Goal: Obtain resource: Download file/media

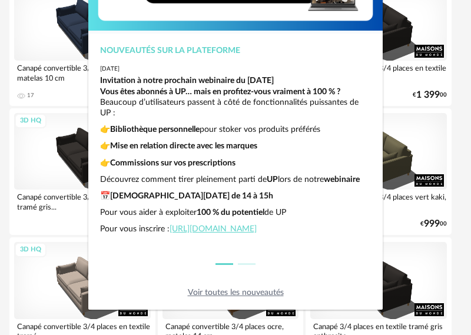
scroll to position [122, 0]
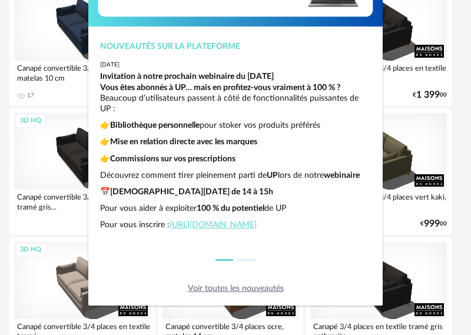
click at [399, 246] on div "Nouveautés sur la plateforme 2025-06-26 Invitation à notre prochain webinaire d…" at bounding box center [235, 167] width 471 height 335
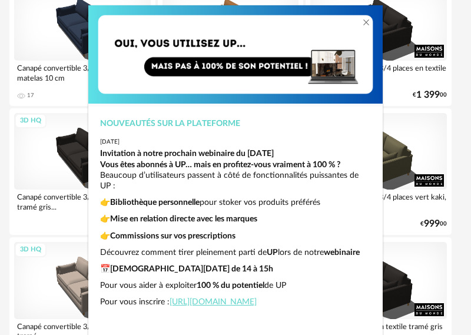
scroll to position [0, 0]
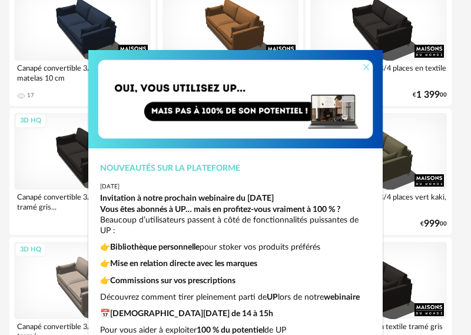
click at [362, 66] on icon "Close" at bounding box center [365, 66] width 9 height 9
click at [361, 65] on icon "Close" at bounding box center [365, 66] width 9 height 9
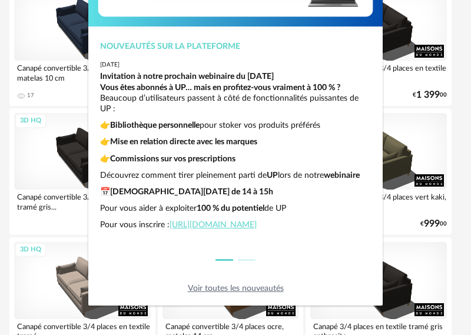
scroll to position [25, 0]
click at [267, 288] on link "Voir toutes les nouveautés" at bounding box center [236, 288] width 96 height 8
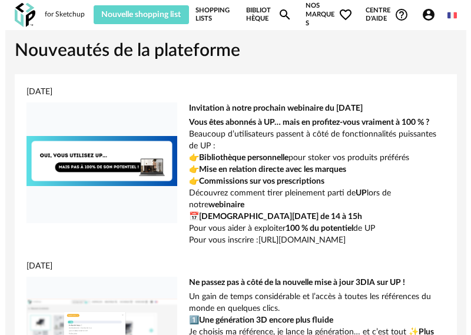
scroll to position [923, 0]
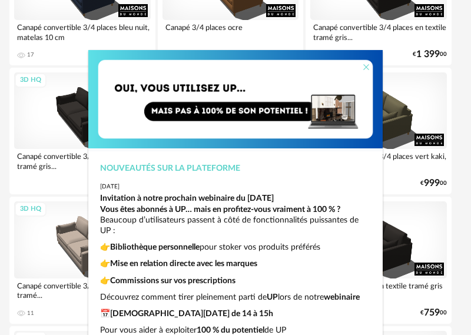
click at [361, 66] on icon "Close" at bounding box center [365, 66] width 9 height 9
click at [363, 69] on icon "Close" at bounding box center [365, 66] width 9 height 9
click at [362, 68] on icon "Close" at bounding box center [365, 66] width 9 height 9
click at [361, 67] on icon "Close" at bounding box center [365, 66] width 9 height 9
click at [361, 65] on icon "Close" at bounding box center [365, 66] width 9 height 9
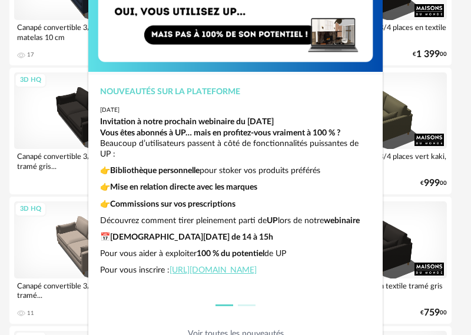
scroll to position [122, 0]
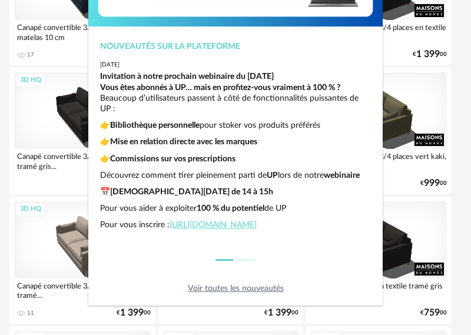
click at [229, 288] on link "Voir toutes les nouveautés" at bounding box center [236, 288] width 96 height 8
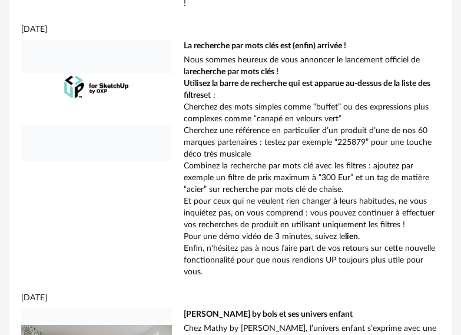
scroll to position [3687, 0]
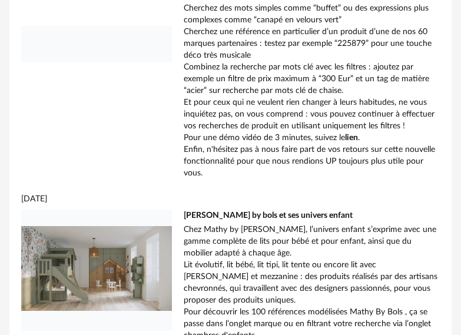
click at [128, 218] on img at bounding box center [96, 268] width 151 height 118
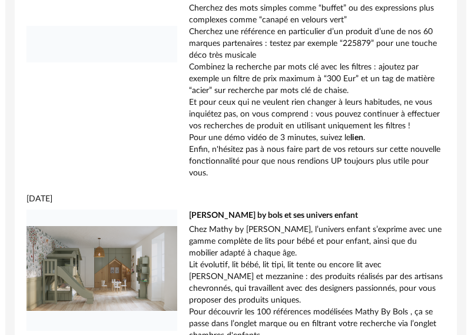
scroll to position [3534, 0]
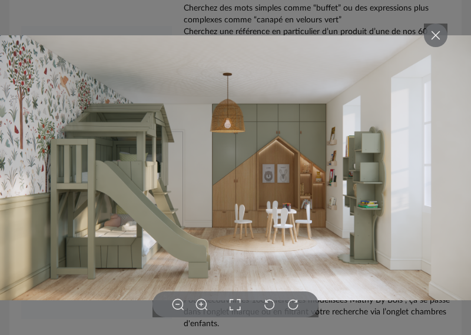
click at [431, 39] on icon at bounding box center [435, 35] width 14 height 14
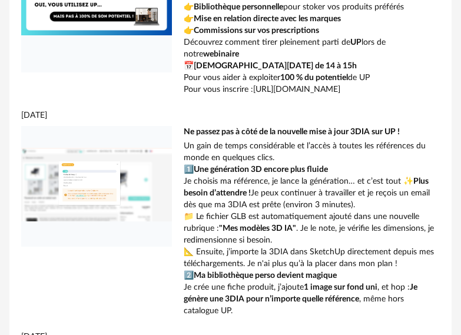
scroll to position [0, 0]
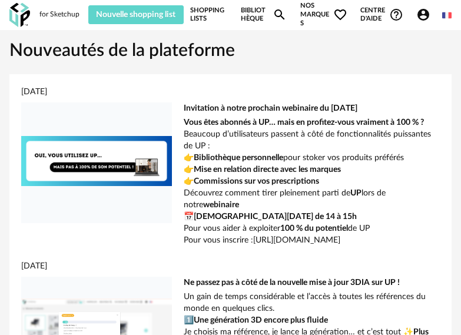
click at [27, 16] on img at bounding box center [19, 15] width 21 height 24
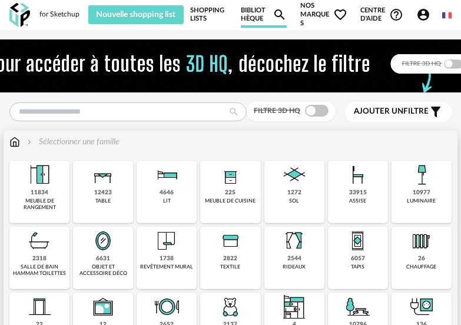
click at [356, 191] on div "33915" at bounding box center [358, 193] width 18 height 8
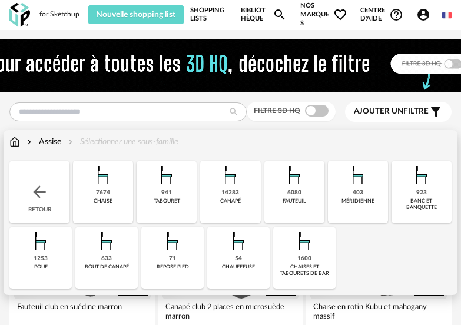
click at [251, 190] on div "14283 canapé" at bounding box center [230, 192] width 60 height 62
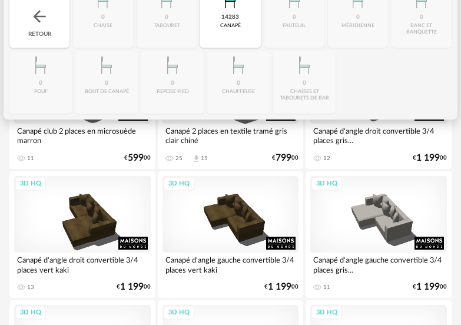
scroll to position [176, 0]
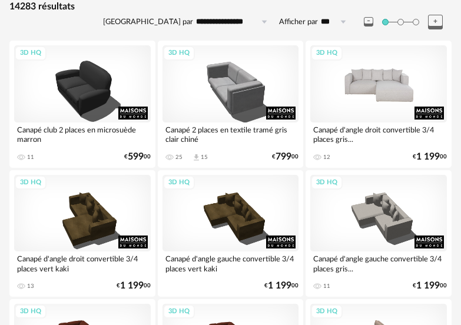
click at [372, 97] on div "3D HQ" at bounding box center [378, 83] width 136 height 76
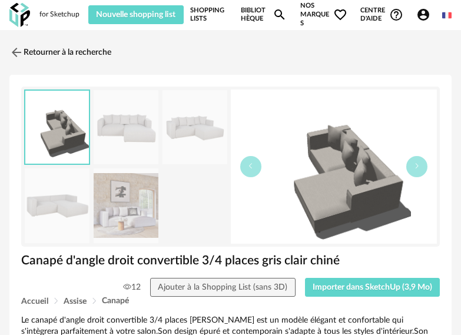
click at [112, 198] on img at bounding box center [126, 205] width 65 height 75
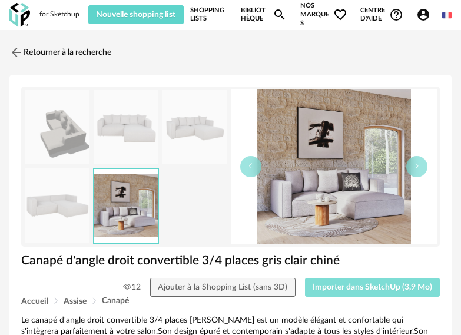
click at [348, 291] on span "Importer dans SketchUp (3,9 Mo)" at bounding box center [371, 287] width 119 height 8
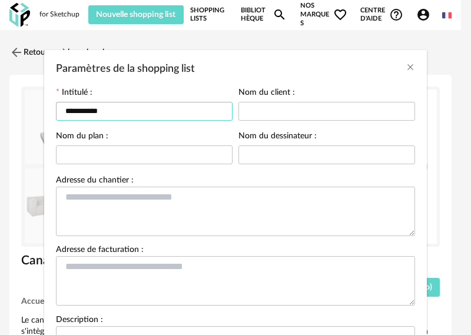
drag, startPoint x: 102, startPoint y: 109, endPoint x: 50, endPoint y: 109, distance: 52.3
click at [53, 109] on div "**********" at bounding box center [144, 110] width 182 height 44
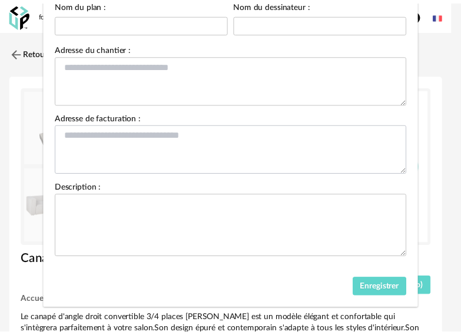
scroll to position [136, 0]
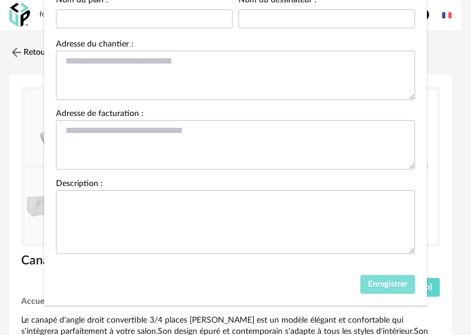
type input "**********"
click at [373, 285] on span "Enregistrer" at bounding box center [387, 284] width 39 height 8
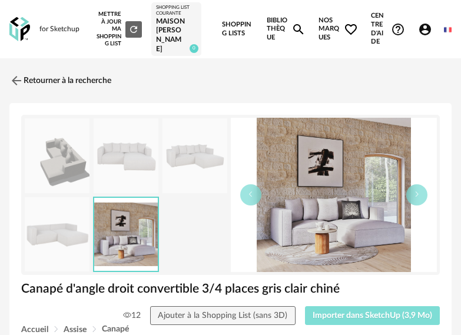
click at [332, 319] on span "Importer dans SketchUp (3,9 Mo)" at bounding box center [371, 315] width 119 height 8
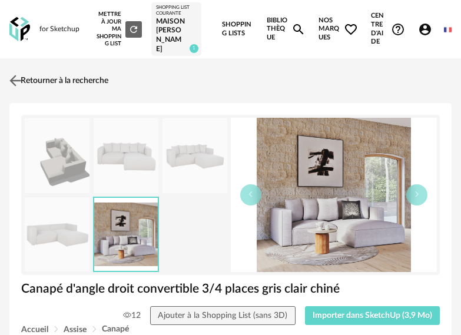
click at [28, 88] on link "Retourner à la recherche" at bounding box center [57, 81] width 102 height 26
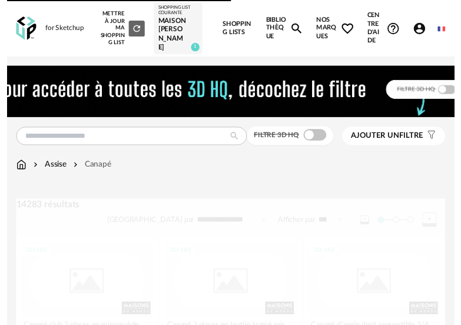
scroll to position [218, 0]
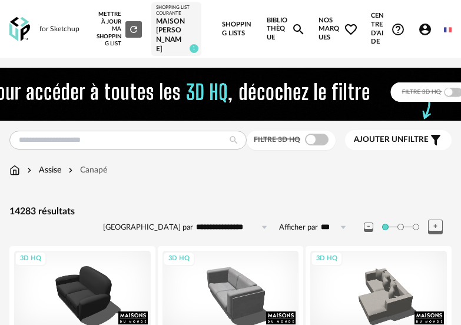
click at [49, 34] on div "for Sketchup" at bounding box center [59, 29] width 40 height 9
click at [17, 36] on img at bounding box center [19, 29] width 21 height 24
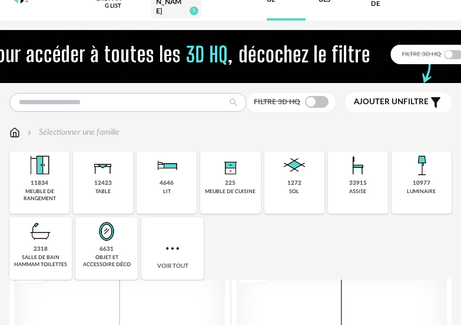
scroll to position [59, 0]
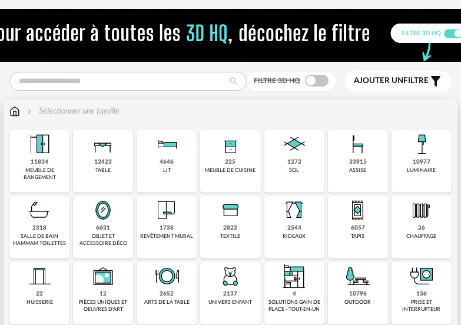
click at [437, 148] on div "10977 luminaire" at bounding box center [421, 161] width 60 height 62
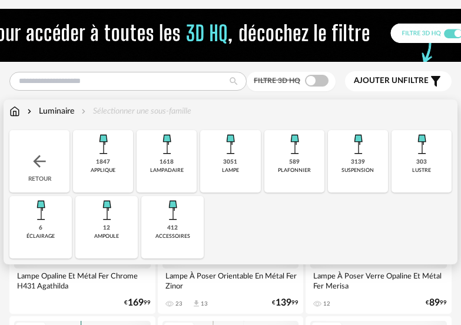
click at [155, 167] on div "1618 lampadaire" at bounding box center [166, 161] width 60 height 62
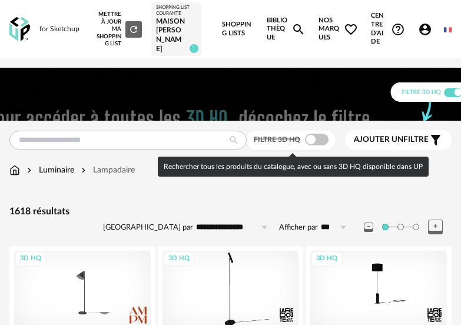
click at [310, 140] on span at bounding box center [317, 140] width 24 height 12
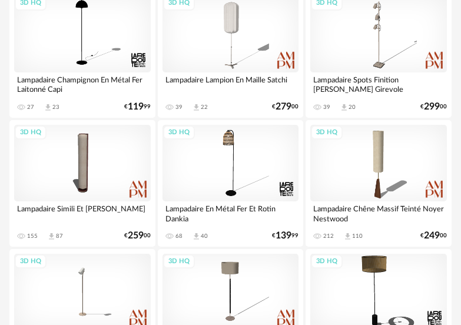
scroll to position [310, 0]
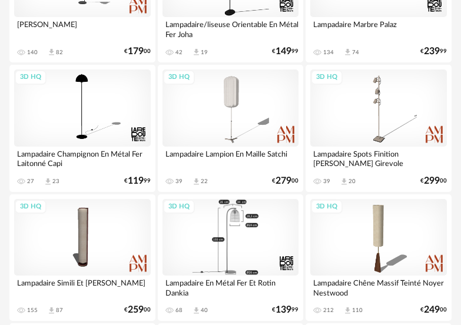
click at [227, 242] on div "3D HQ" at bounding box center [230, 237] width 136 height 76
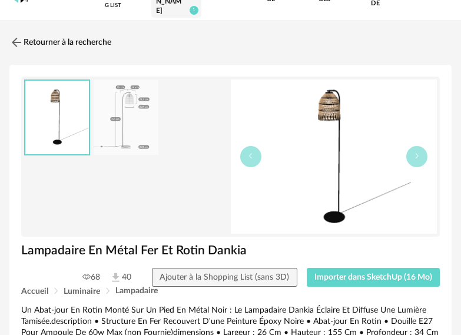
scroll to position [59, 0]
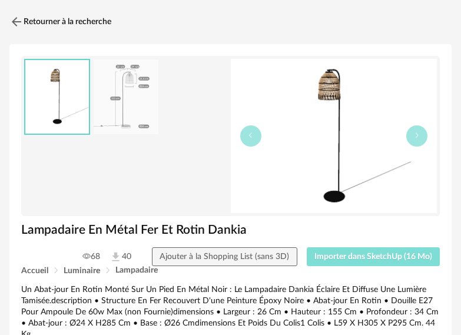
click at [359, 261] on span "Importer dans SketchUp (16 Mo)" at bounding box center [373, 256] width 118 height 8
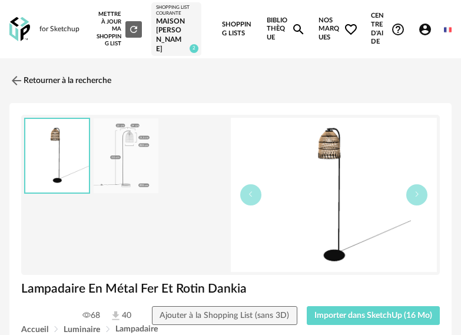
click at [19, 32] on img at bounding box center [19, 29] width 21 height 24
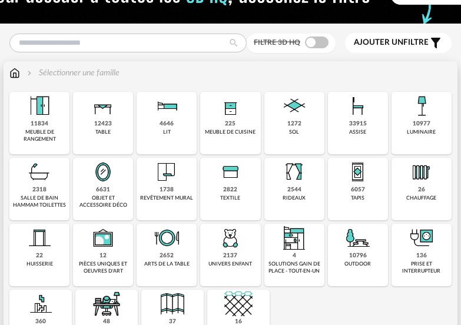
scroll to position [118, 0]
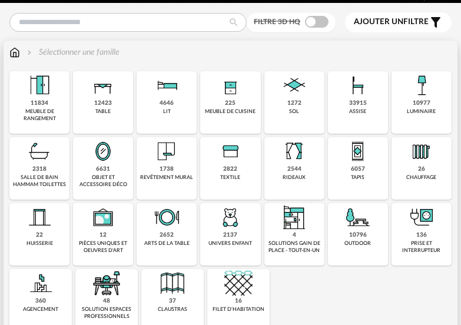
click at [181, 165] on img at bounding box center [166, 151] width 28 height 28
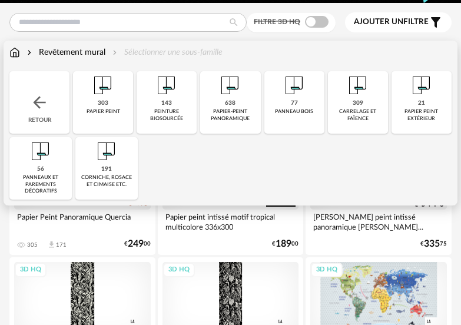
click at [291, 99] on img at bounding box center [294, 85] width 28 height 28
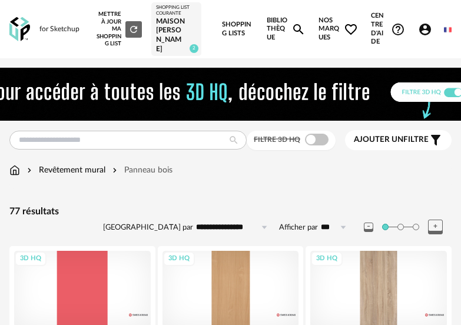
click at [92, 176] on div "Revêtement mural" at bounding box center [65, 170] width 81 height 12
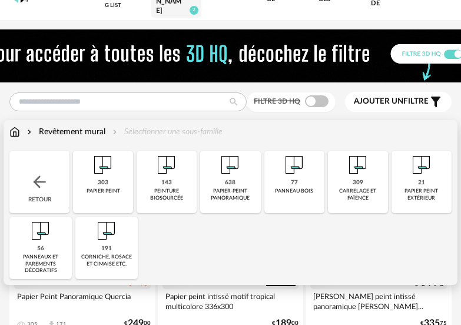
scroll to position [59, 0]
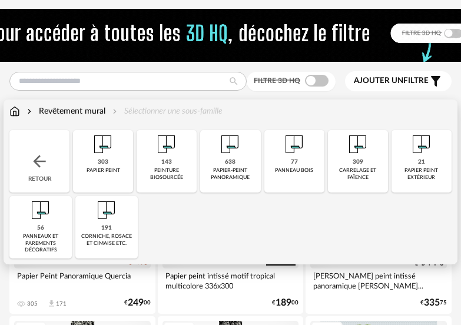
click at [43, 231] on div "56" at bounding box center [40, 228] width 7 height 8
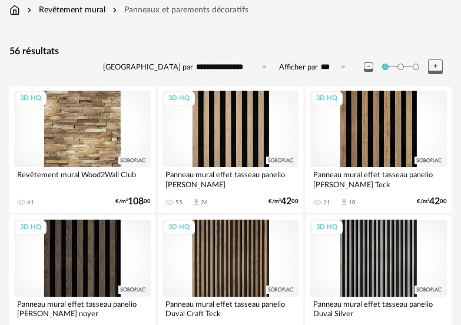
scroll to position [176, 0]
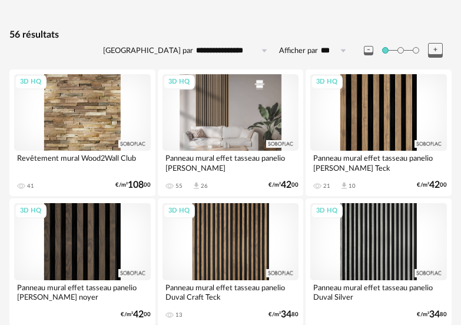
click at [236, 135] on div "3D HQ" at bounding box center [230, 112] width 136 height 76
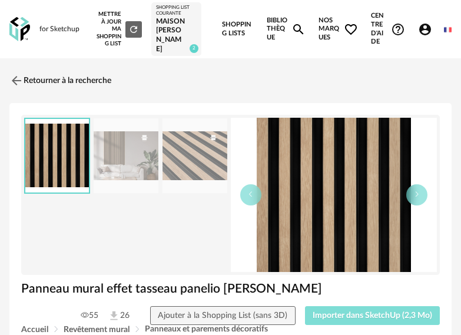
click at [365, 319] on span "Importer dans SketchUp (2,3 Mo)" at bounding box center [371, 315] width 119 height 8
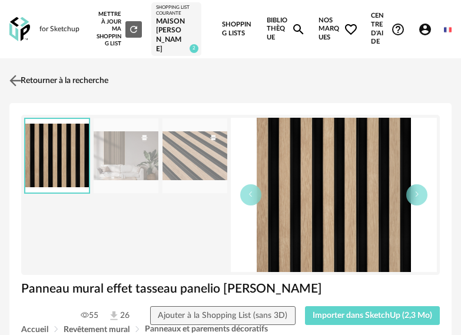
click at [46, 89] on link "Retourner à la recherche" at bounding box center [57, 81] width 102 height 26
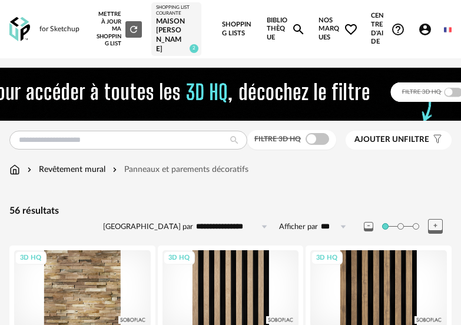
click at [82, 172] on div "Revêtement mural" at bounding box center [65, 170] width 81 height 12
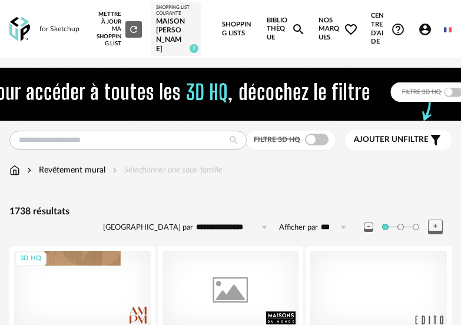
click at [44, 33] on div "for Sketchup" at bounding box center [59, 29] width 40 height 9
click at [18, 33] on img at bounding box center [19, 29] width 21 height 24
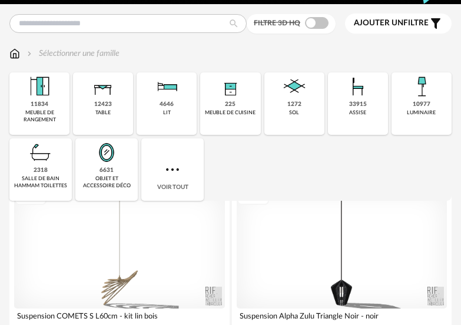
scroll to position [118, 0]
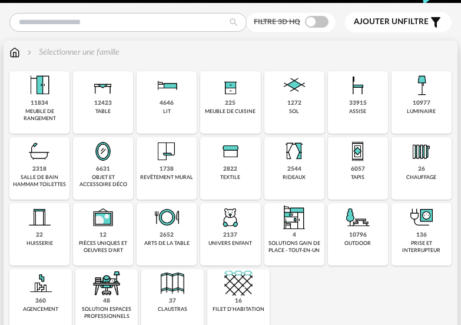
click at [104, 173] on div "6631" at bounding box center [103, 169] width 14 height 8
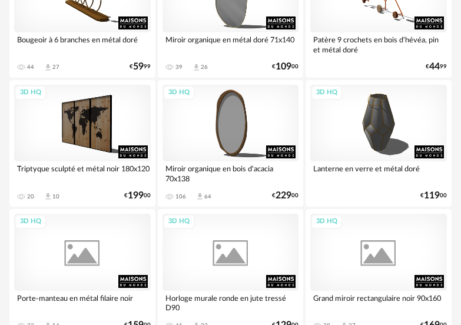
scroll to position [2294, 0]
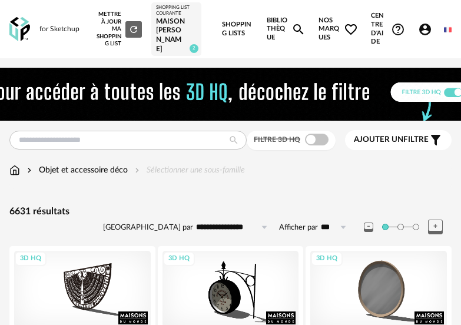
click at [22, 31] on img at bounding box center [19, 29] width 21 height 24
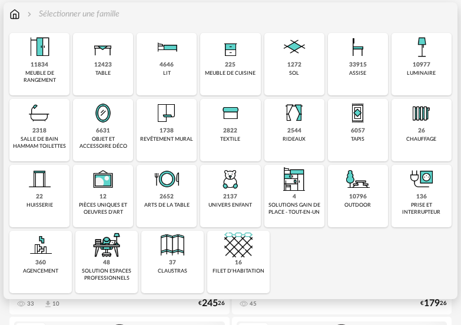
scroll to position [176, 0]
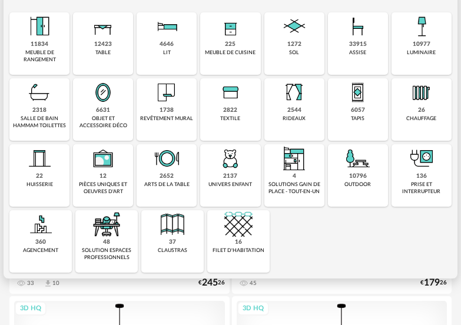
click at [92, 41] on img at bounding box center [103, 26] width 28 height 28
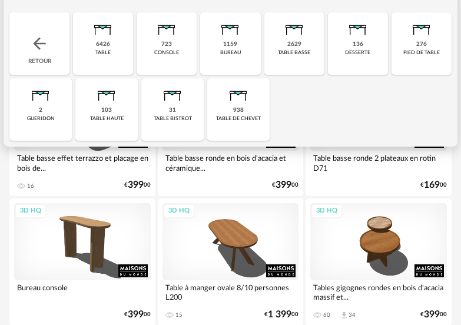
click at [294, 55] on div "table basse" at bounding box center [294, 52] width 32 height 6
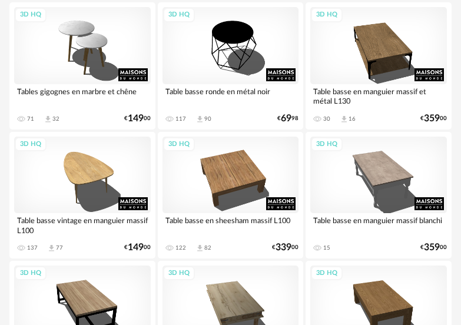
scroll to position [2470, 0]
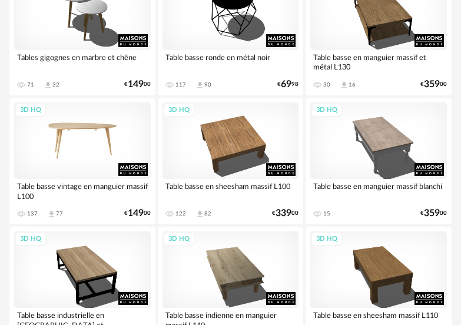
click at [102, 163] on div "3D HQ" at bounding box center [82, 140] width 136 height 76
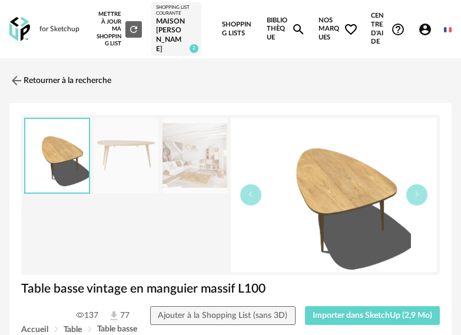
click at [204, 158] on img at bounding box center [194, 155] width 65 height 75
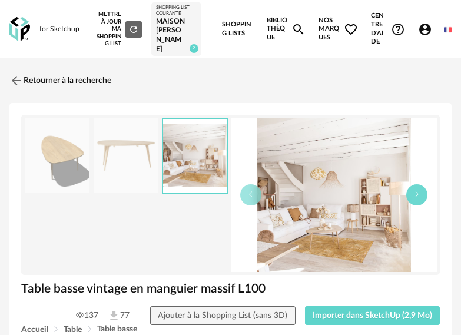
click at [420, 205] on button "button" at bounding box center [416, 194] width 21 height 21
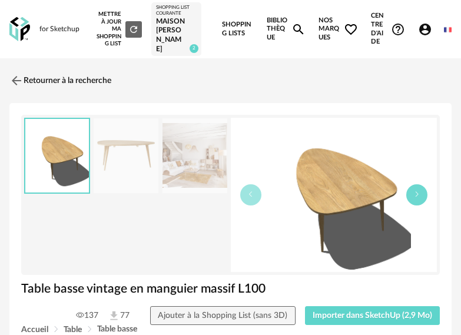
click at [420, 205] on button "button" at bounding box center [416, 194] width 21 height 21
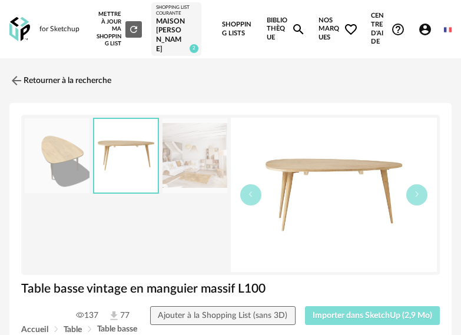
click at [331, 319] on span "Importer dans SketchUp (2,9 Mo)" at bounding box center [371, 315] width 119 height 8
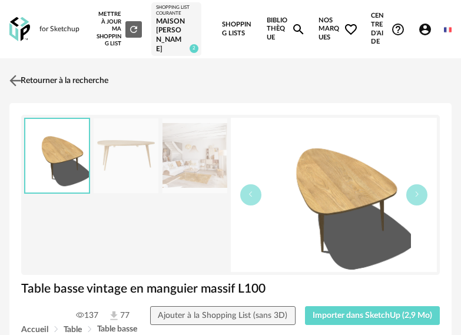
click at [44, 89] on link "Retourner à la recherche" at bounding box center [57, 81] width 102 height 26
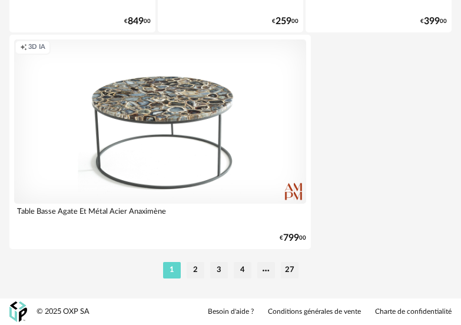
scroll to position [4473, 0]
click at [199, 269] on li "2" at bounding box center [195, 270] width 18 height 16
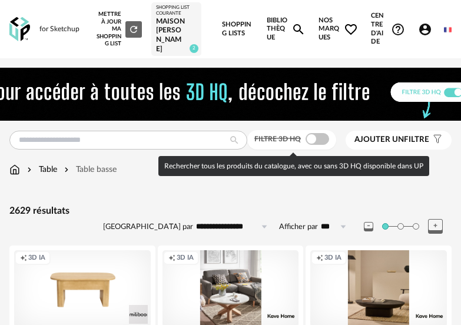
click at [316, 145] on span at bounding box center [317, 139] width 24 height 12
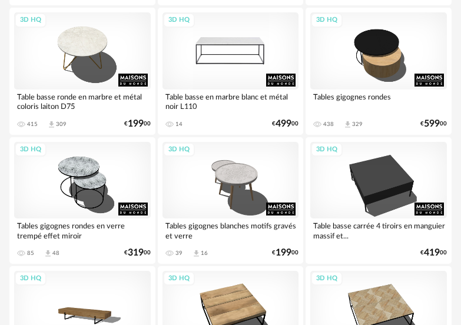
scroll to position [2059, 0]
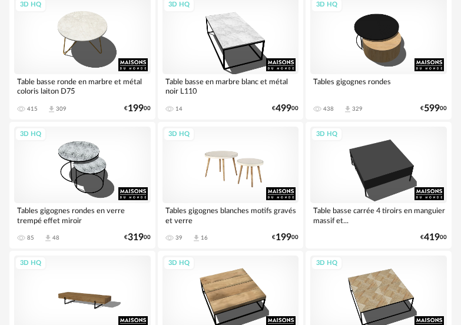
click at [259, 186] on div "3D HQ" at bounding box center [230, 164] width 136 height 76
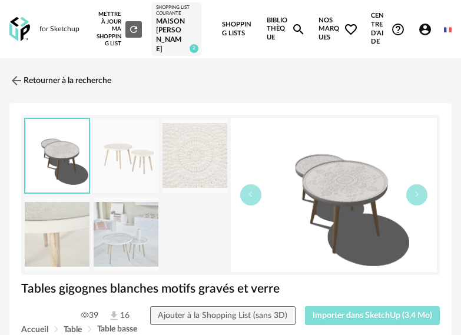
click at [332, 319] on span "Importer dans SketchUp (3,4 Mo)" at bounding box center [371, 315] width 119 height 8
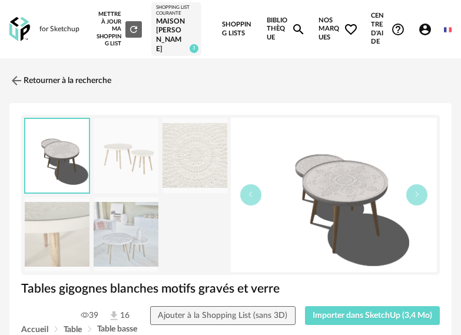
click at [35, 32] on div "for Sketchup Nouvelle shopping list Mettre à jour ma Shopping List Refresh icon…" at bounding box center [230, 29] width 461 height 58
click at [21, 35] on img at bounding box center [19, 29] width 21 height 24
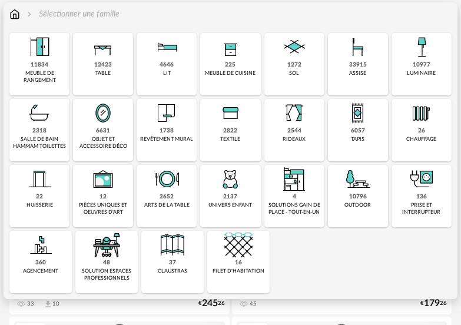
scroll to position [176, 0]
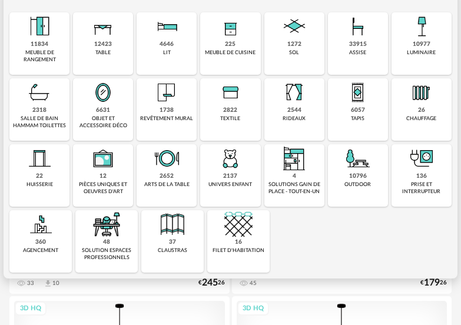
click at [288, 114] on div "2544" at bounding box center [294, 110] width 14 height 8
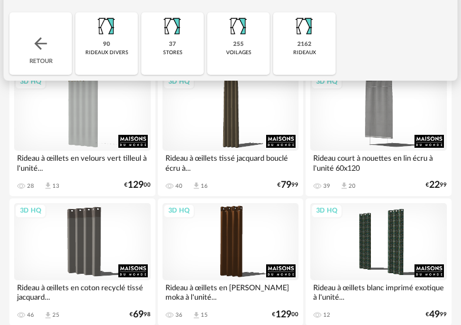
click at [186, 59] on div "37 stores" at bounding box center [172, 43] width 62 height 62
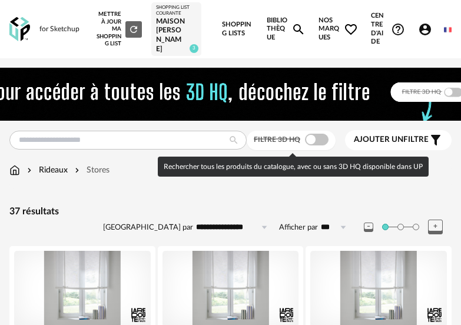
click at [319, 141] on span at bounding box center [317, 140] width 24 height 12
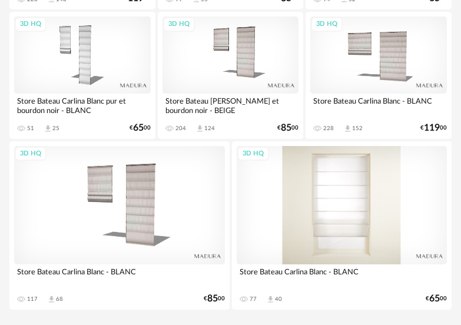
scroll to position [342, 0]
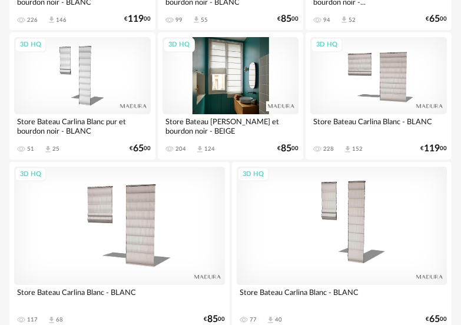
click at [241, 86] on div "3D HQ" at bounding box center [230, 75] width 136 height 76
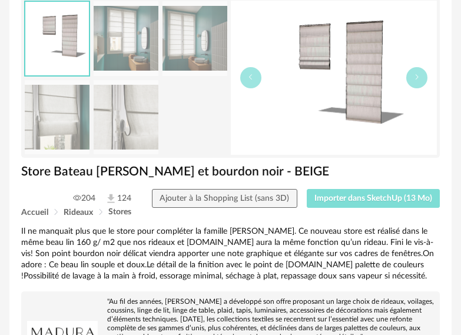
scroll to position [118, 0]
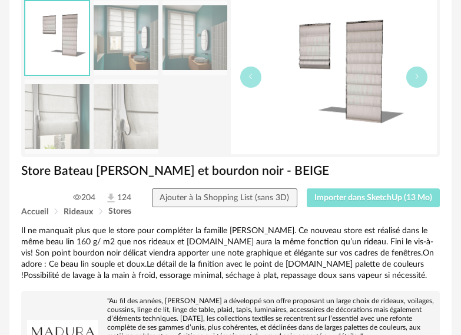
click at [366, 207] on button "Importer dans SketchUp (13 Mo)" at bounding box center [373, 197] width 134 height 19
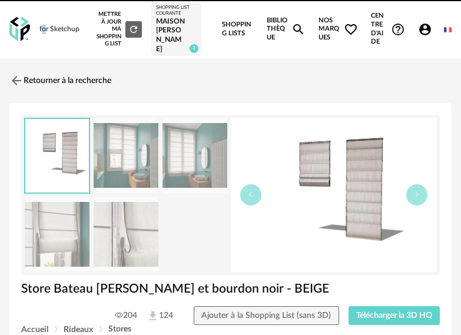
click at [44, 28] on div "for Sketchup" at bounding box center [59, 29] width 40 height 9
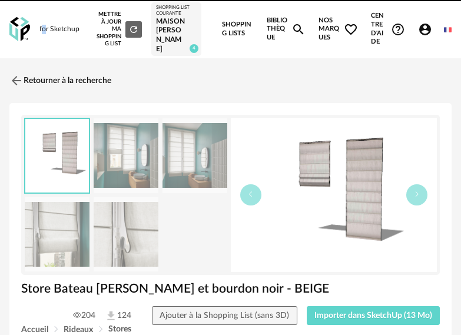
click at [22, 28] on img at bounding box center [19, 29] width 21 height 24
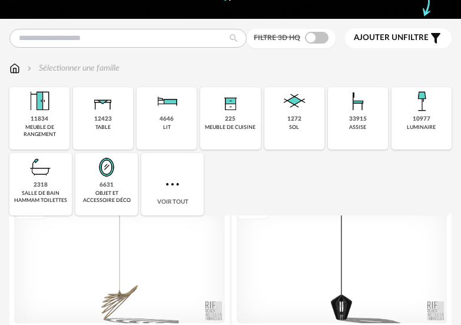
scroll to position [118, 0]
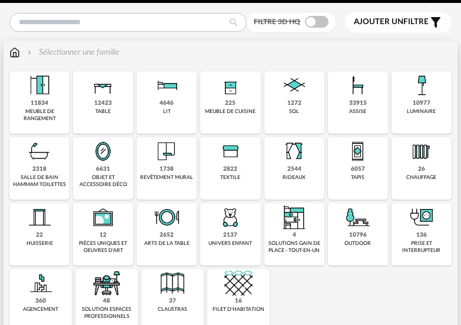
click at [113, 165] on img at bounding box center [103, 151] width 28 height 28
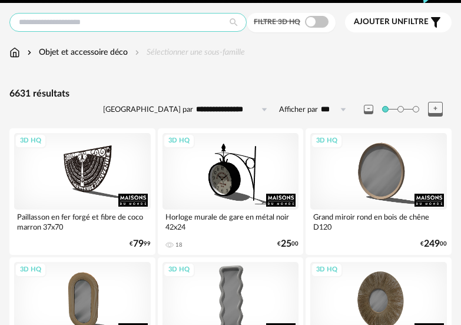
click at [108, 22] on input "text" at bounding box center [127, 22] width 237 height 19
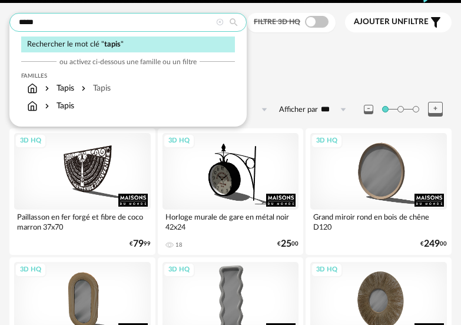
type input "*****"
type input "**********"
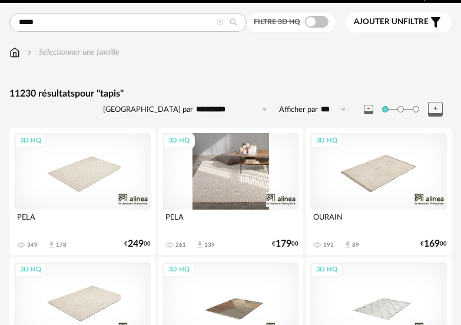
click at [203, 185] on div "3D HQ" at bounding box center [230, 171] width 136 height 76
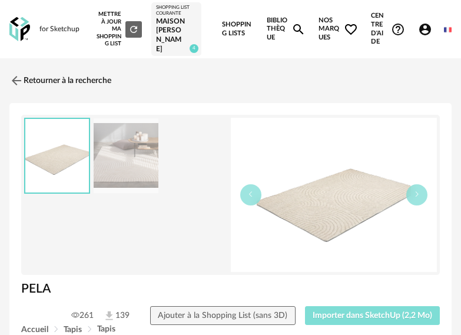
click at [345, 319] on span "Importer dans SketchUp (2,2 Mo)" at bounding box center [371, 315] width 119 height 8
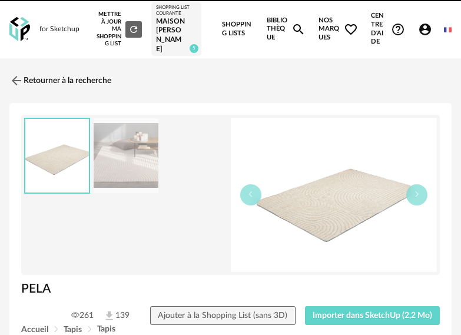
click at [27, 29] on img at bounding box center [19, 29] width 21 height 24
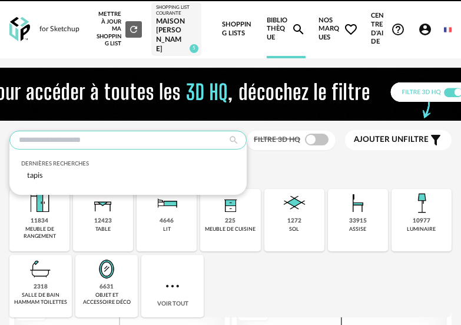
click at [125, 149] on input "text" at bounding box center [127, 140] width 237 height 19
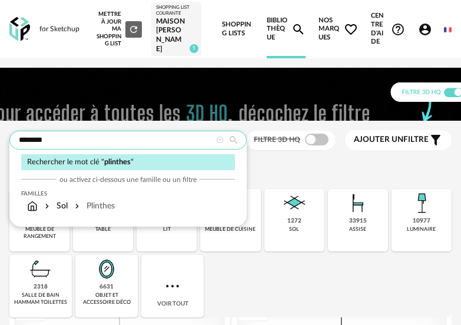
type input "********"
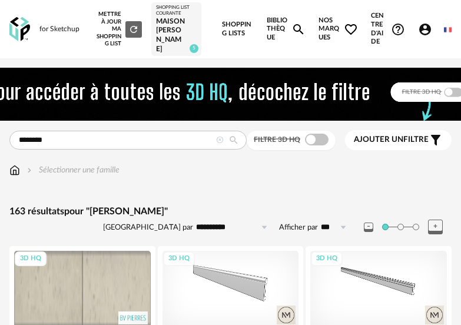
drag, startPoint x: 340, startPoint y: 242, endPoint x: 337, endPoint y: 83, distance: 159.4
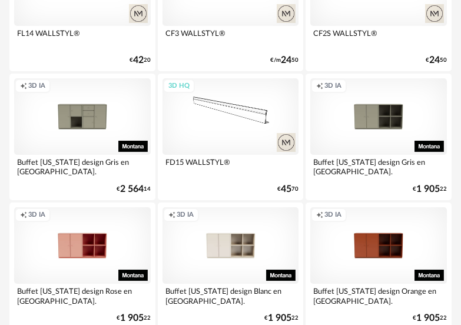
scroll to position [823, 0]
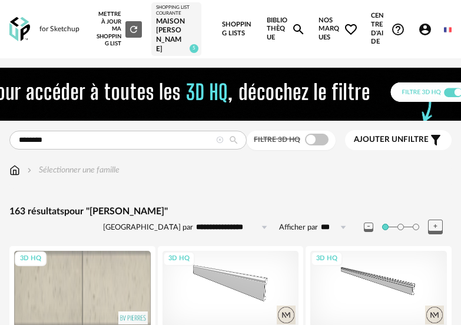
click at [25, 39] on img at bounding box center [19, 29] width 21 height 24
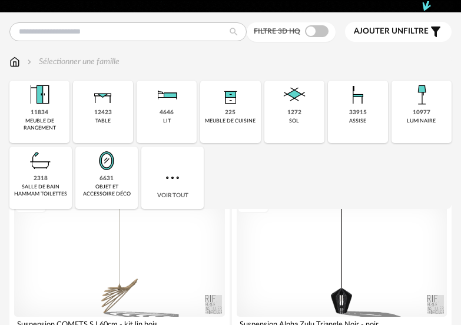
scroll to position [118, 0]
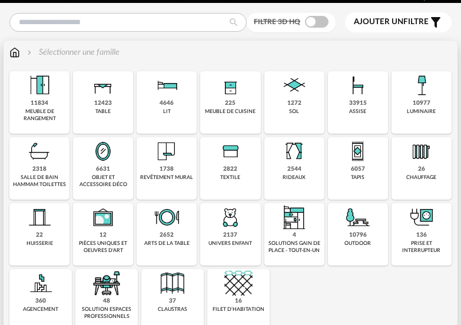
click at [299, 99] on img at bounding box center [294, 85] width 28 height 28
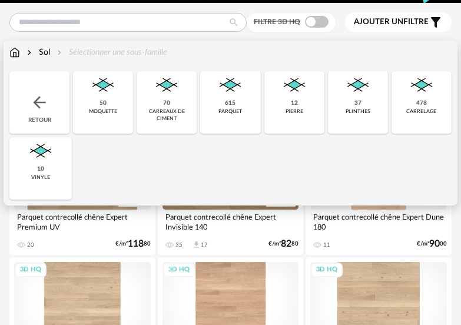
click at [342, 101] on div "37 plinthes" at bounding box center [358, 102] width 60 height 62
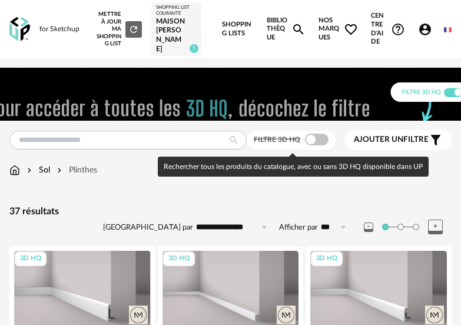
click at [323, 143] on span at bounding box center [317, 140] width 24 height 12
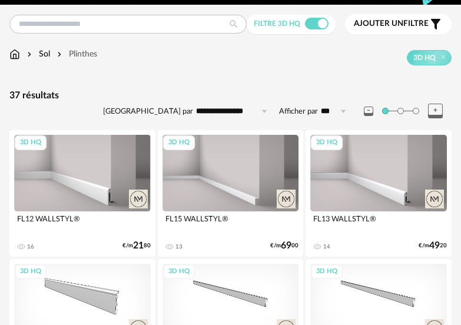
scroll to position [176, 0]
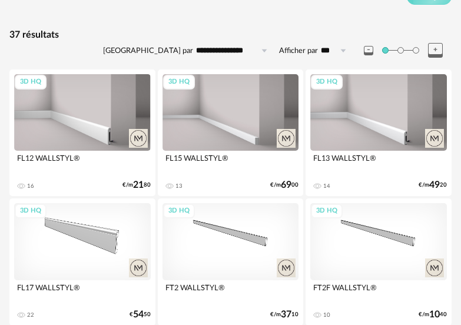
click at [85, 128] on div "3D HQ" at bounding box center [82, 112] width 136 height 76
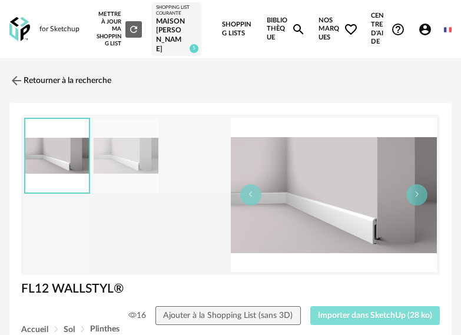
click at [342, 312] on button "Importer dans SketchUp (28 ko)" at bounding box center [375, 315] width 130 height 19
